Goal: Find contact information: Find contact information

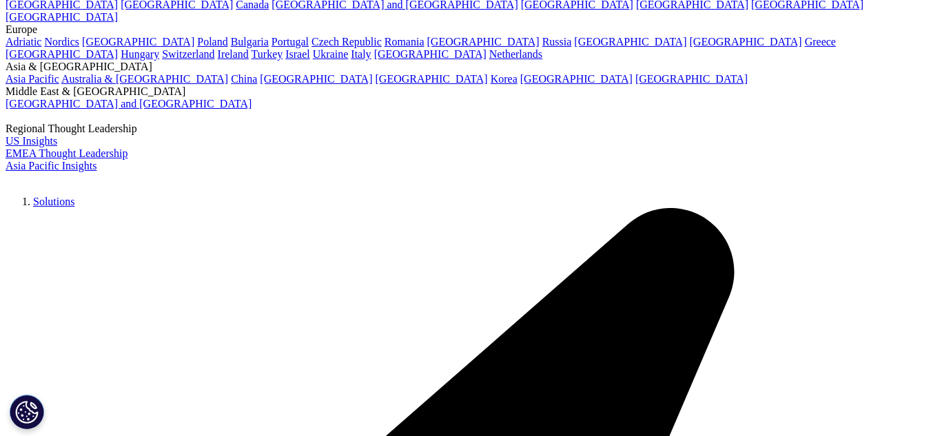
scroll to position [69, 0]
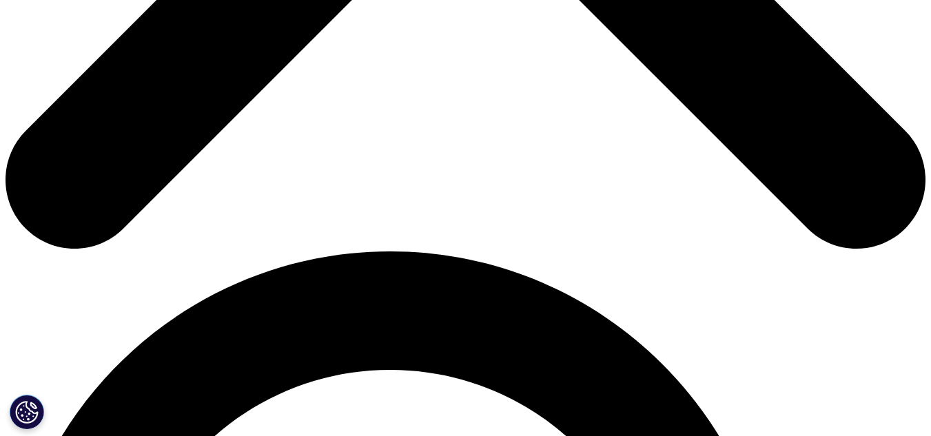
scroll to position [758, 0]
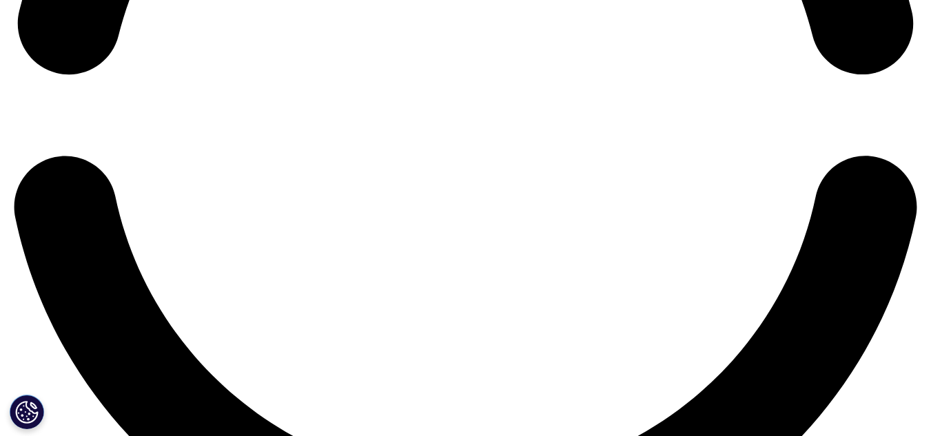
scroll to position [2274, 0]
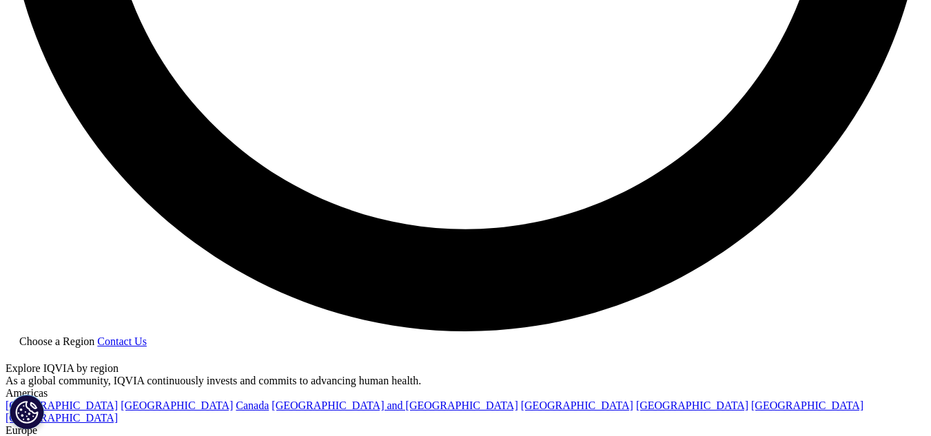
scroll to position [2474, 0]
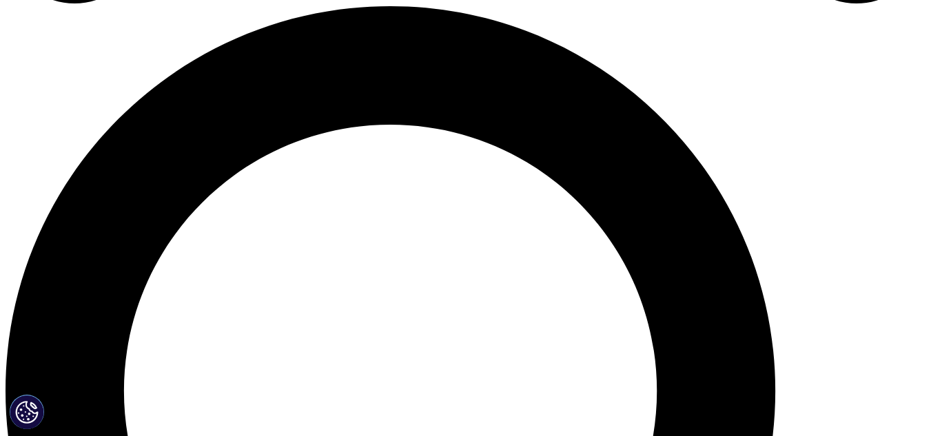
scroll to position [1034, 0]
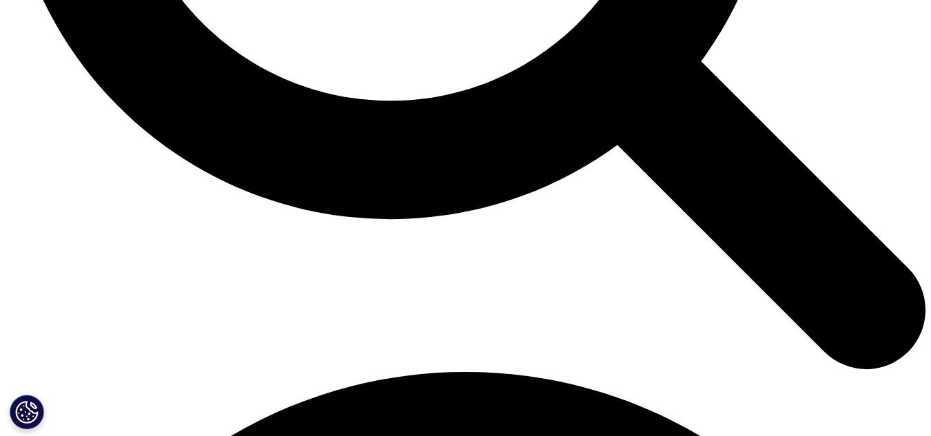
scroll to position [1562, 0]
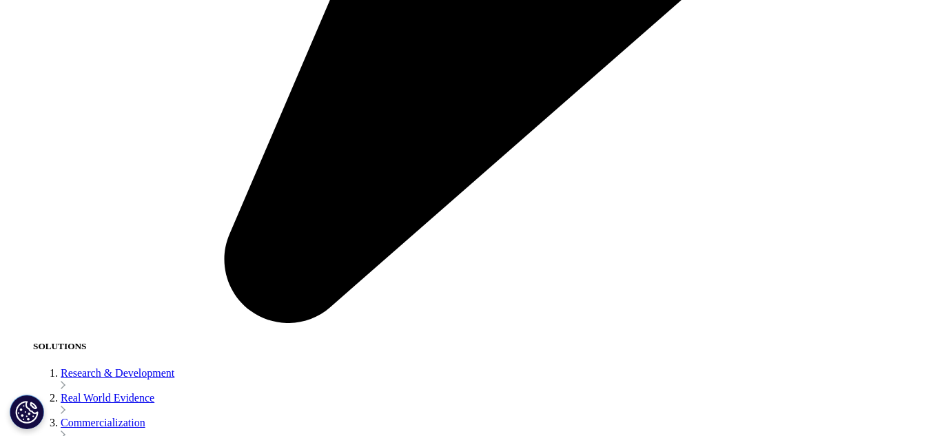
scroll to position [2146, 0]
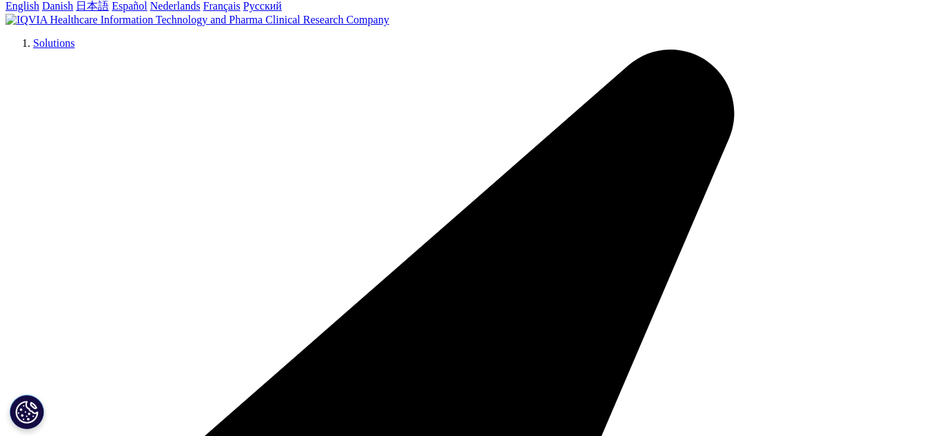
scroll to position [278, 0]
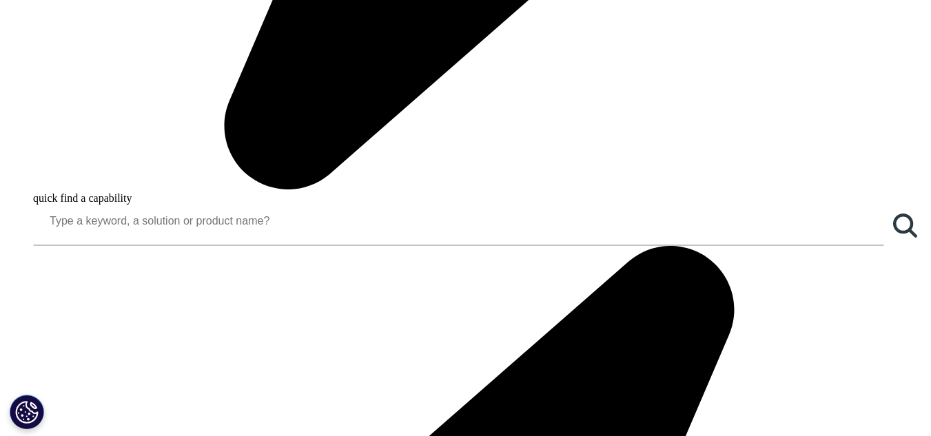
scroll to position [1228, 0]
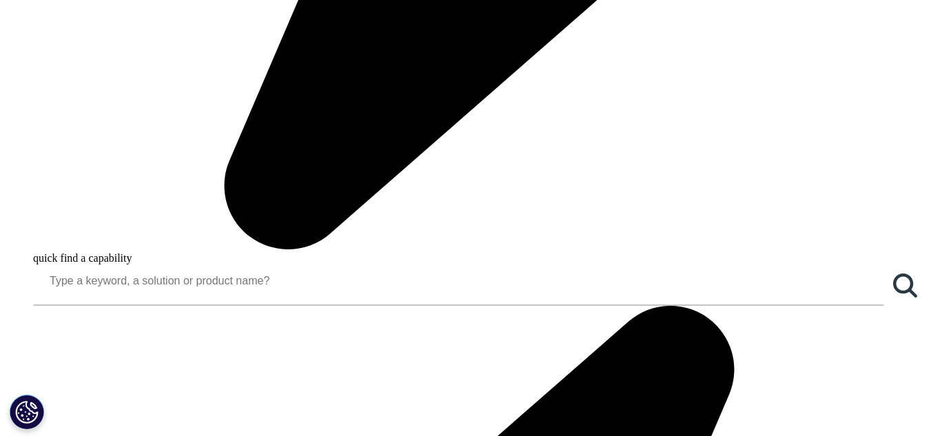
scroll to position [953, 0]
